Goal: Check status: Check status

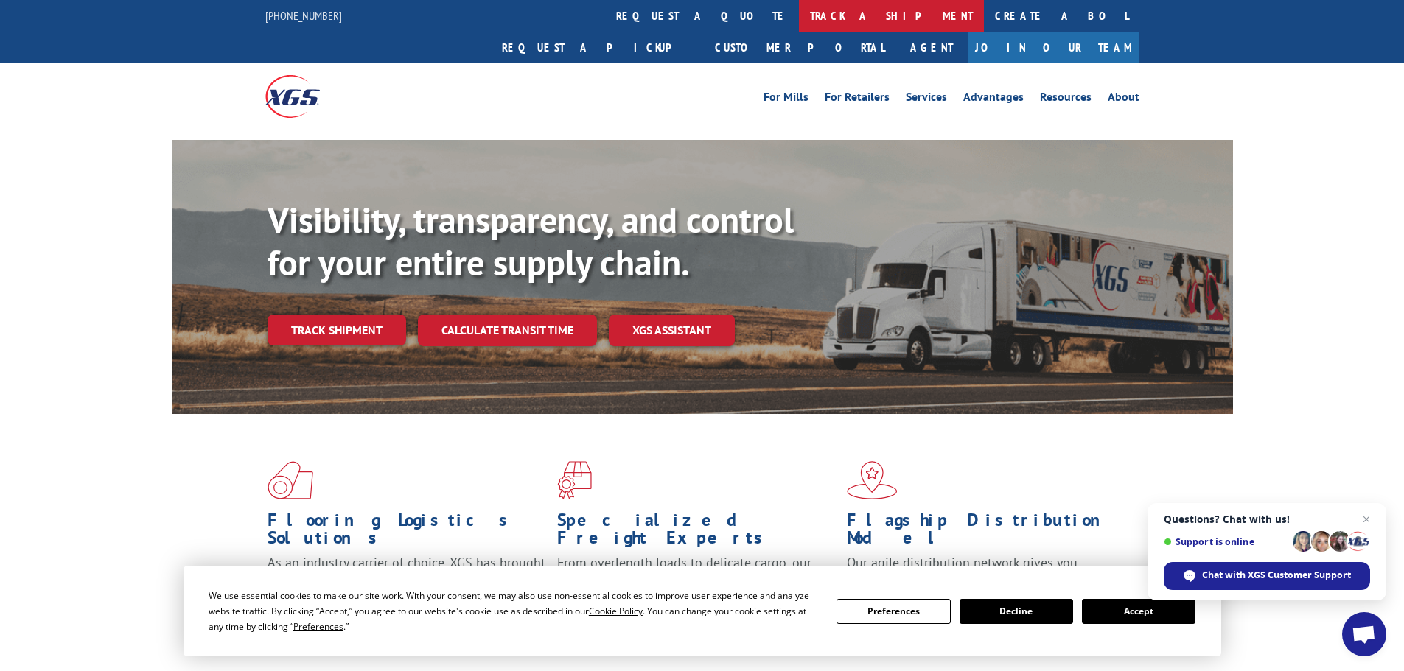
click at [799, 18] on link "track a shipment" at bounding box center [891, 16] width 185 height 32
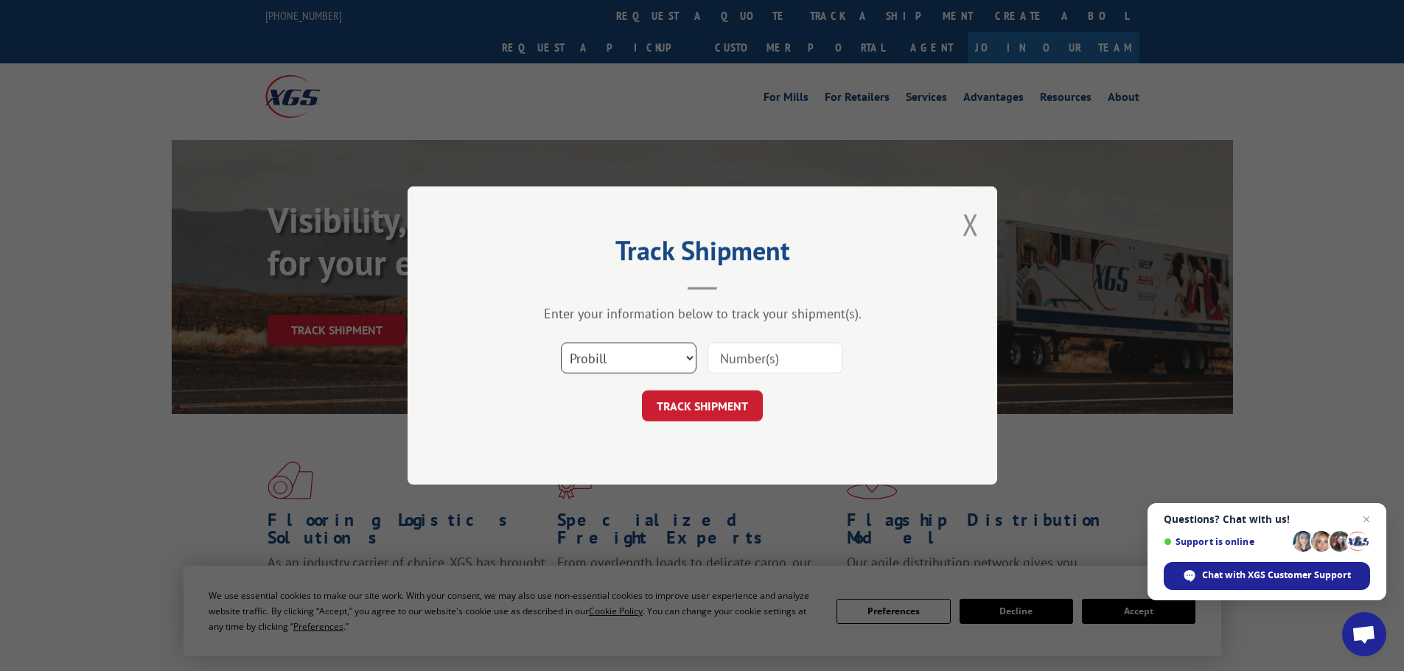
click at [642, 364] on select "Select category... Probill BOL PO" at bounding box center [629, 358] width 136 height 31
select select "bol"
click at [561, 343] on select "Select category... Probill BOL PO" at bounding box center [629, 358] width 136 height 31
click at [770, 355] on input at bounding box center [776, 358] width 136 height 31
paste input "5529250"
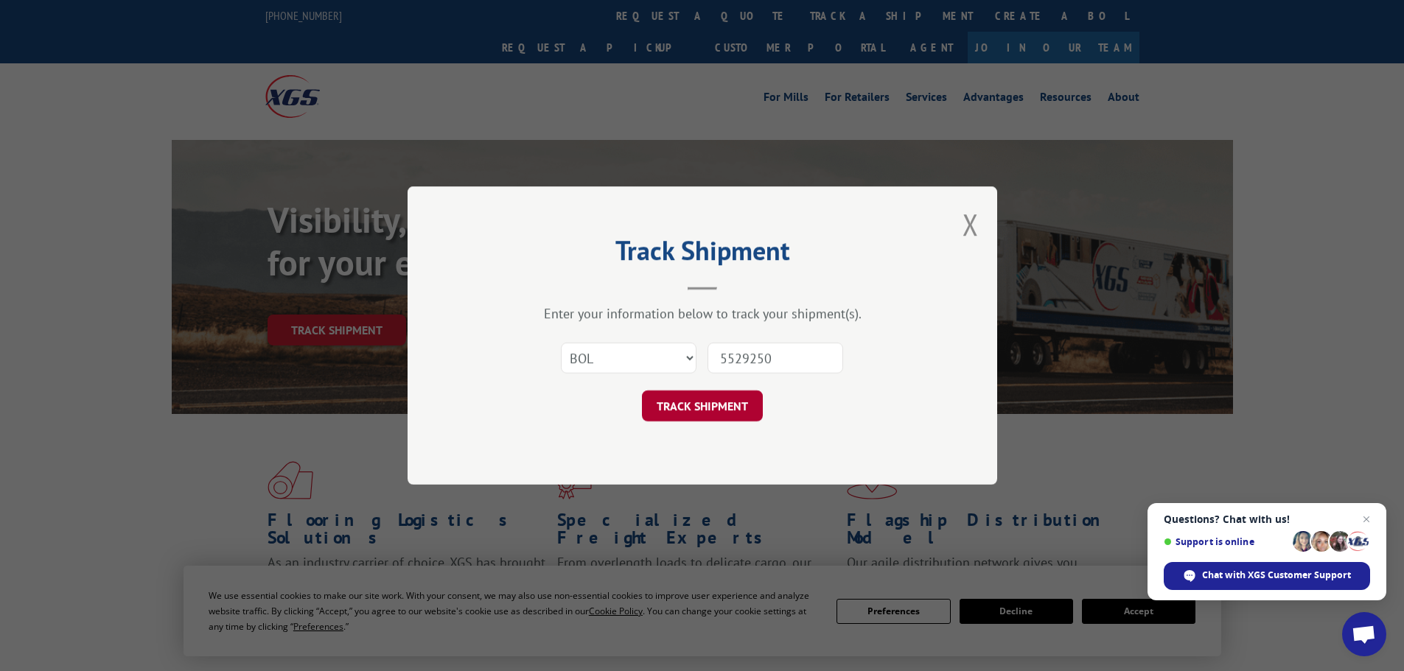
type input "5529250"
click at [702, 405] on button "TRACK SHIPMENT" at bounding box center [702, 406] width 121 height 31
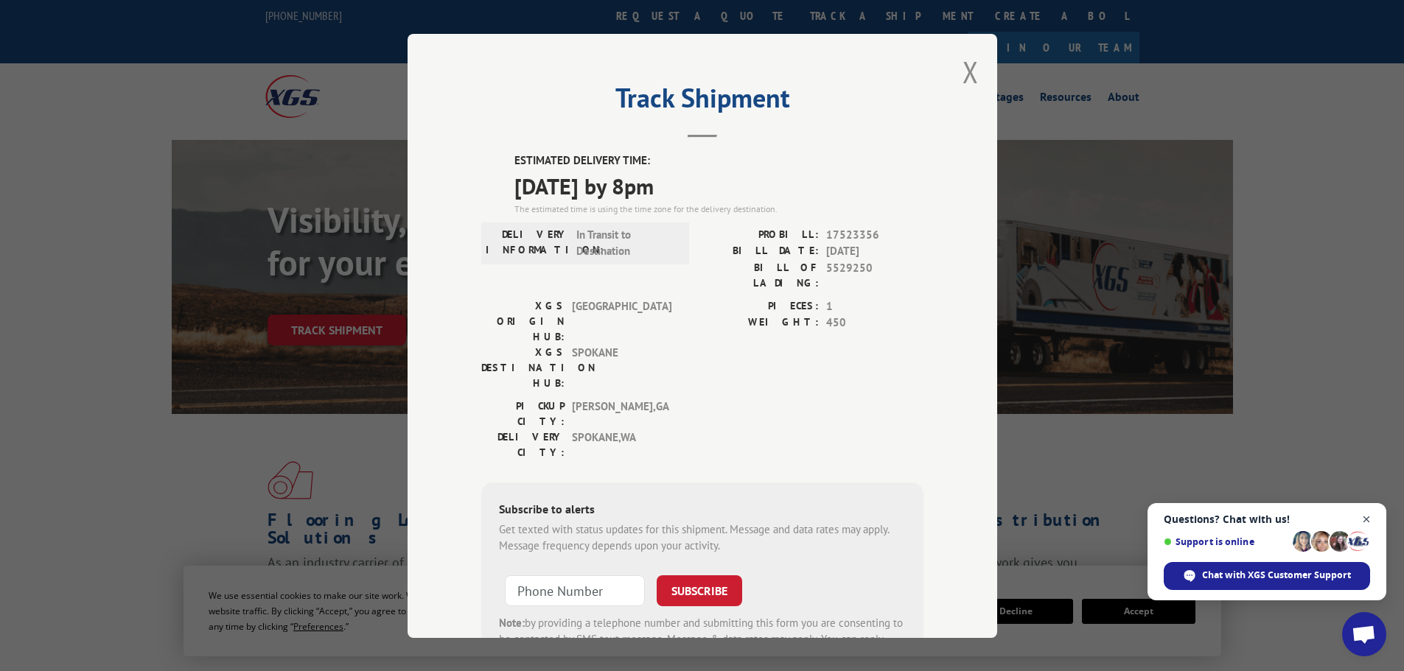
click at [1367, 522] on span "Close chat" at bounding box center [1367, 520] width 18 height 18
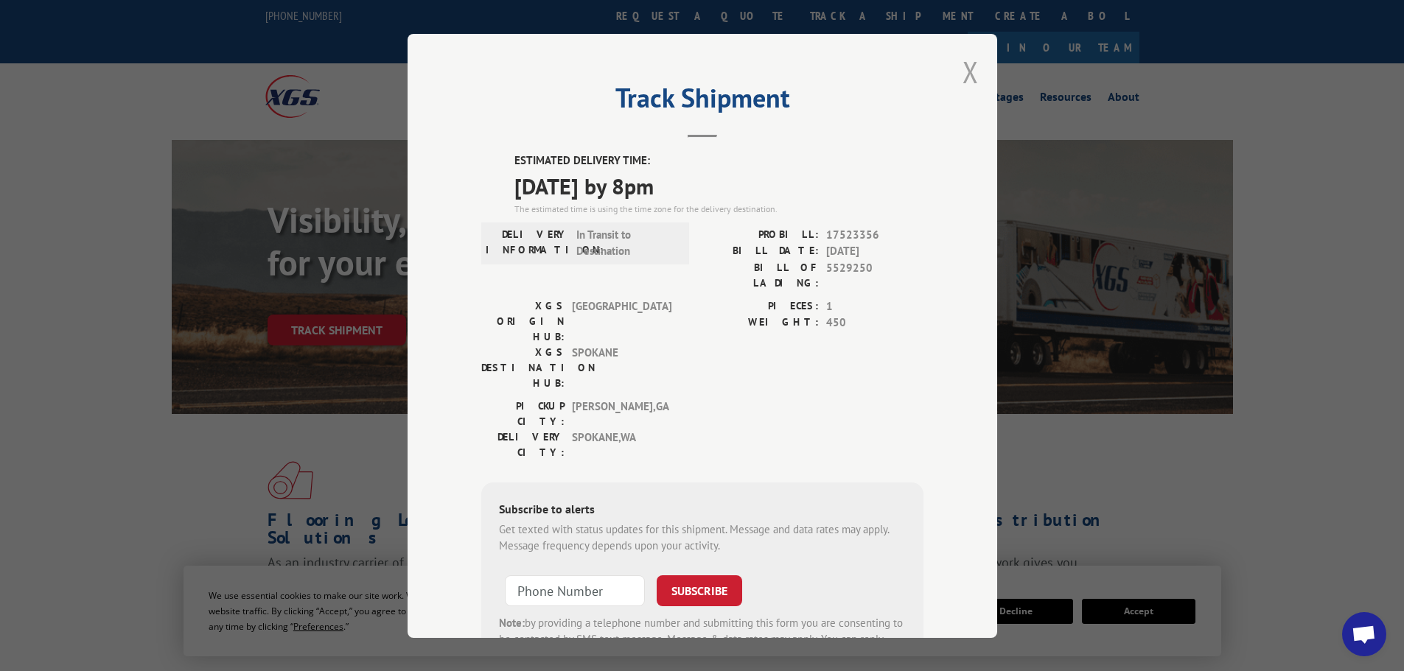
click at [963, 71] on button "Close modal" at bounding box center [971, 71] width 16 height 39
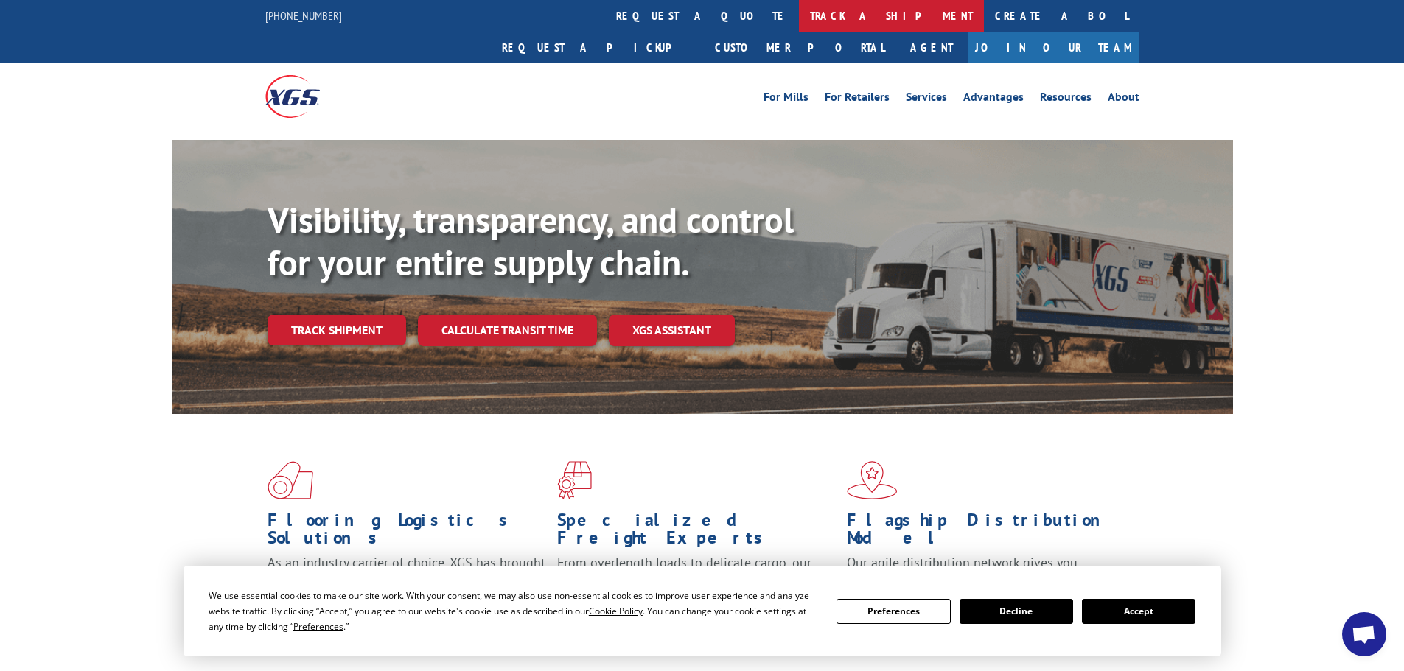
click at [799, 16] on link "track a shipment" at bounding box center [891, 16] width 185 height 32
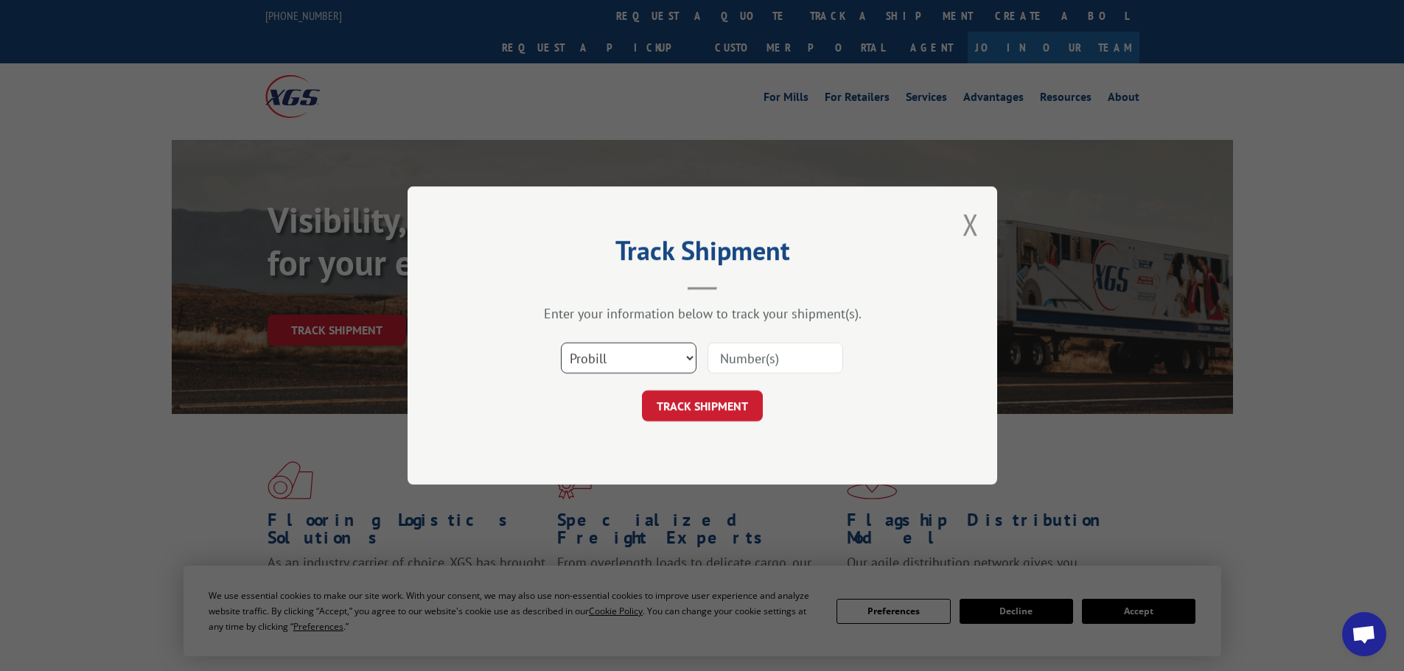
click at [673, 359] on select "Select category... Probill BOL PO" at bounding box center [629, 358] width 136 height 31
select select "bol"
click at [561, 343] on select "Select category... Probill BOL PO" at bounding box center [629, 358] width 136 height 31
click at [761, 362] on input at bounding box center [776, 358] width 136 height 31
paste input "979462"
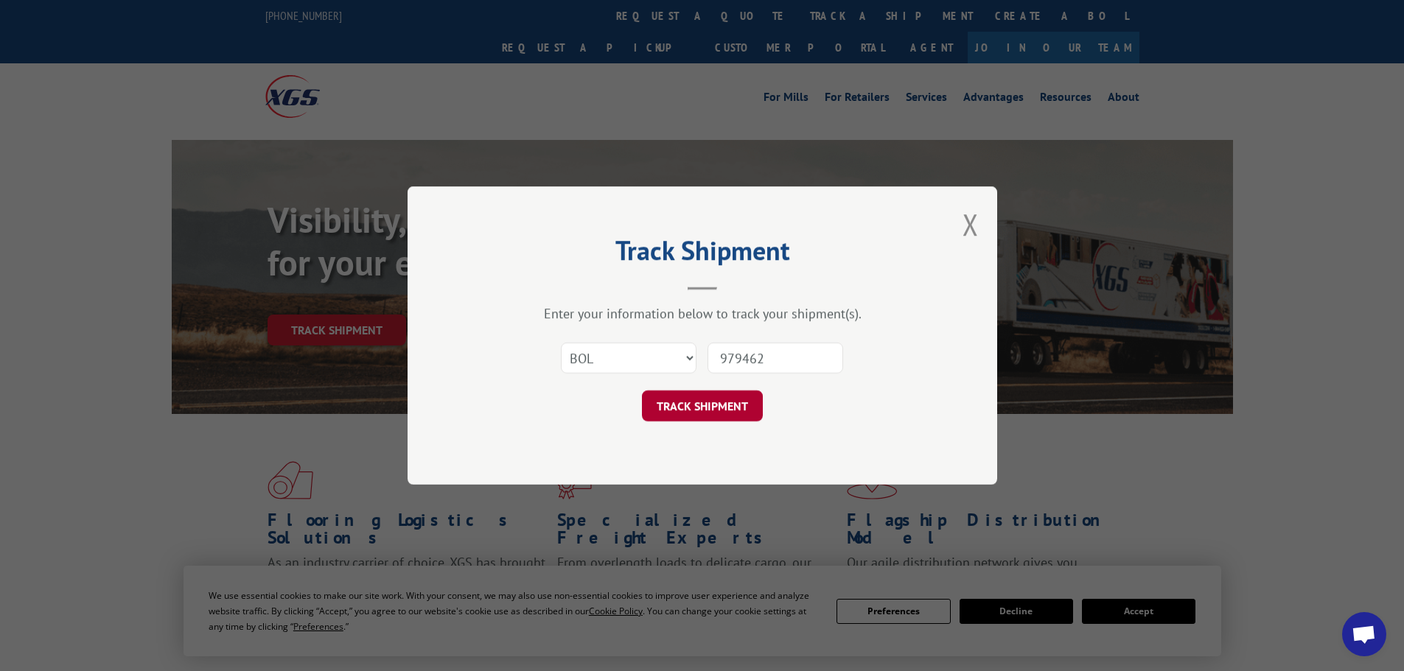
type input "979462"
click at [697, 409] on button "TRACK SHIPMENT" at bounding box center [702, 406] width 121 height 31
